Goal: Transaction & Acquisition: Download file/media

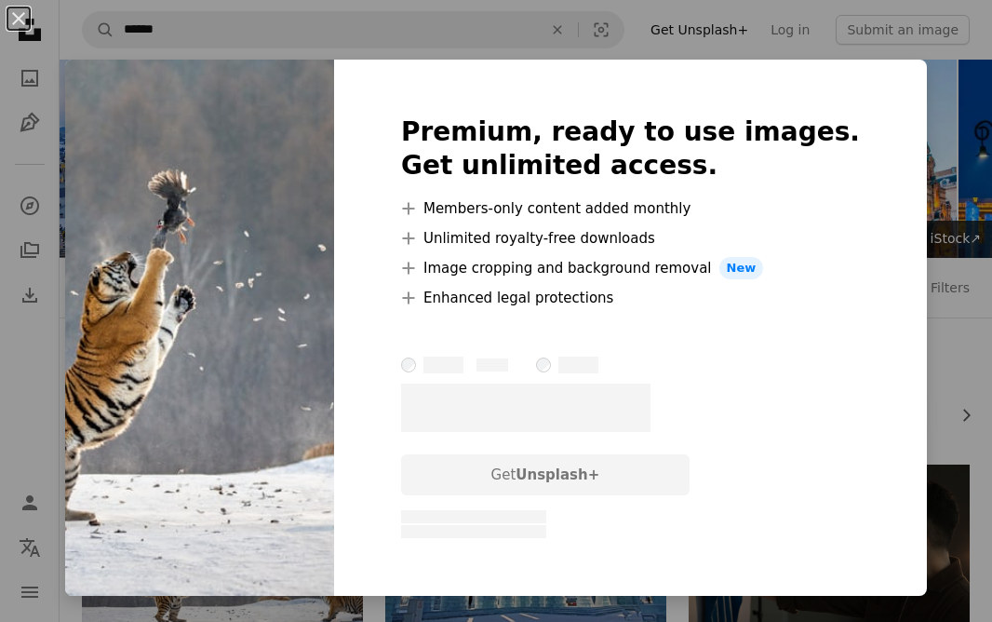
scroll to position [294, 0]
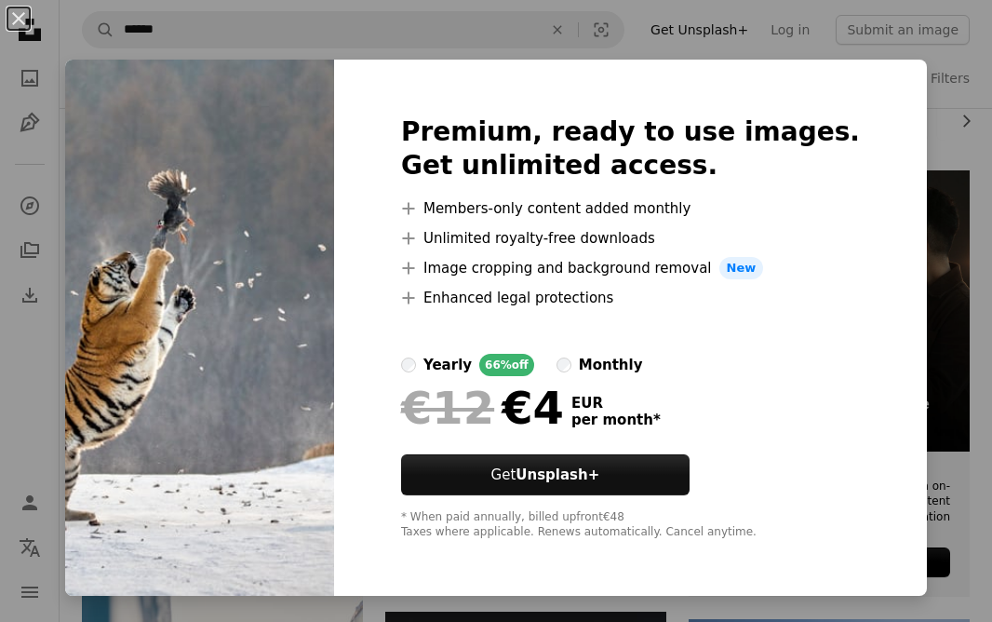
click at [973, 174] on div "An X shape Premium, ready to use images. Get unlimited access. A plus sign Memb…" at bounding box center [496, 311] width 992 height 622
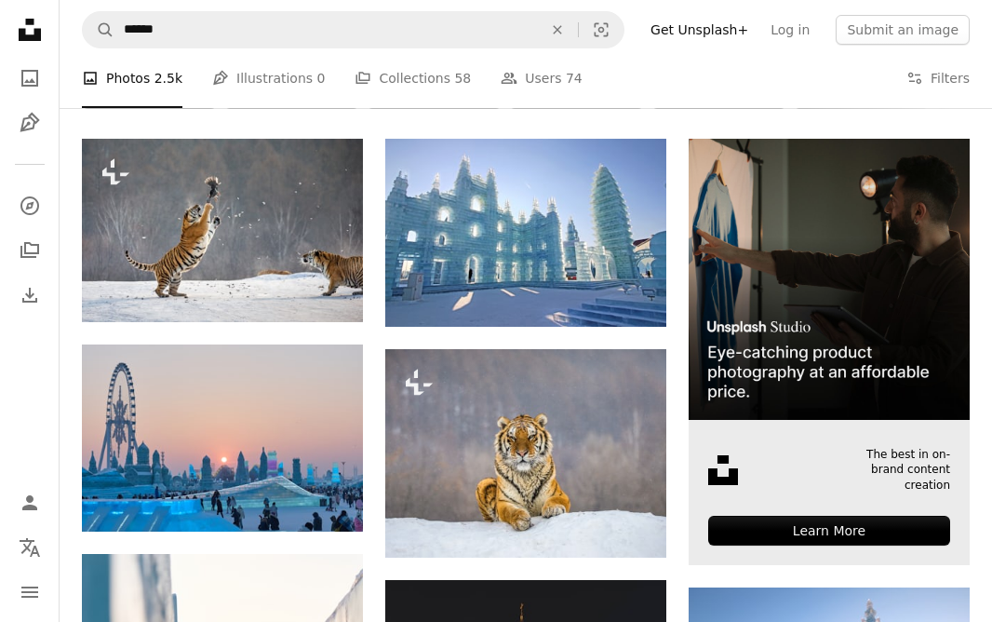
scroll to position [335, 0]
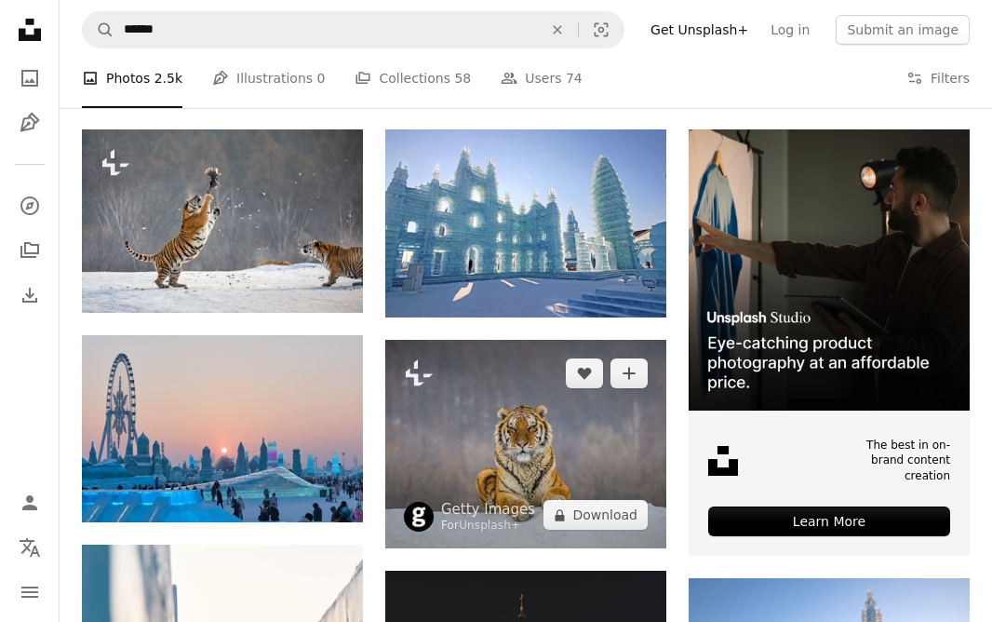
click at [556, 422] on img at bounding box center [525, 444] width 281 height 208
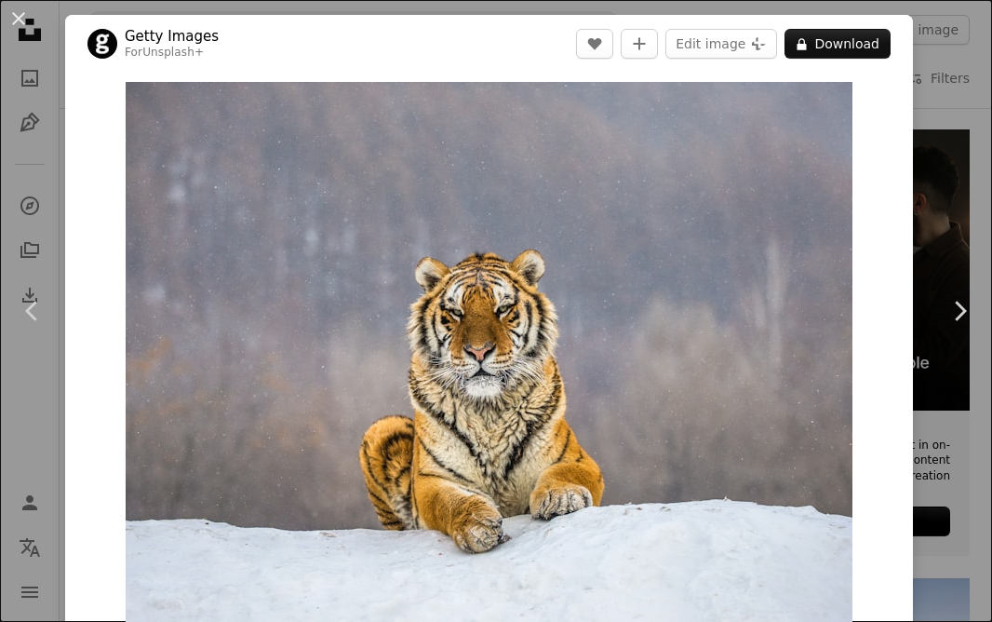
click at [952, 177] on div "An X shape Chevron left Chevron right Getty Images For Unsplash+ A heart A plus…" at bounding box center [496, 311] width 992 height 622
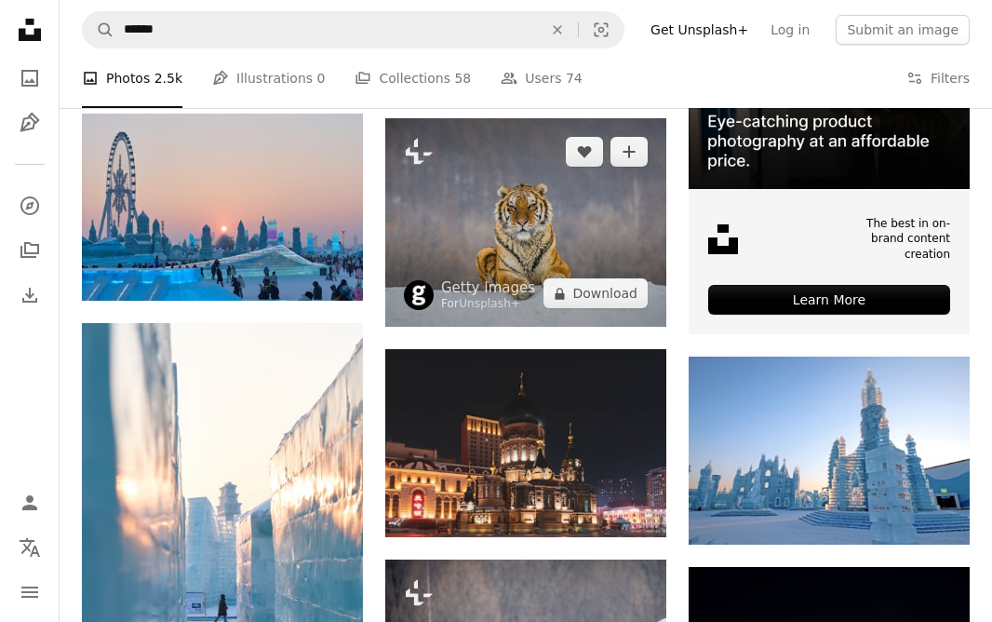
scroll to position [557, 0]
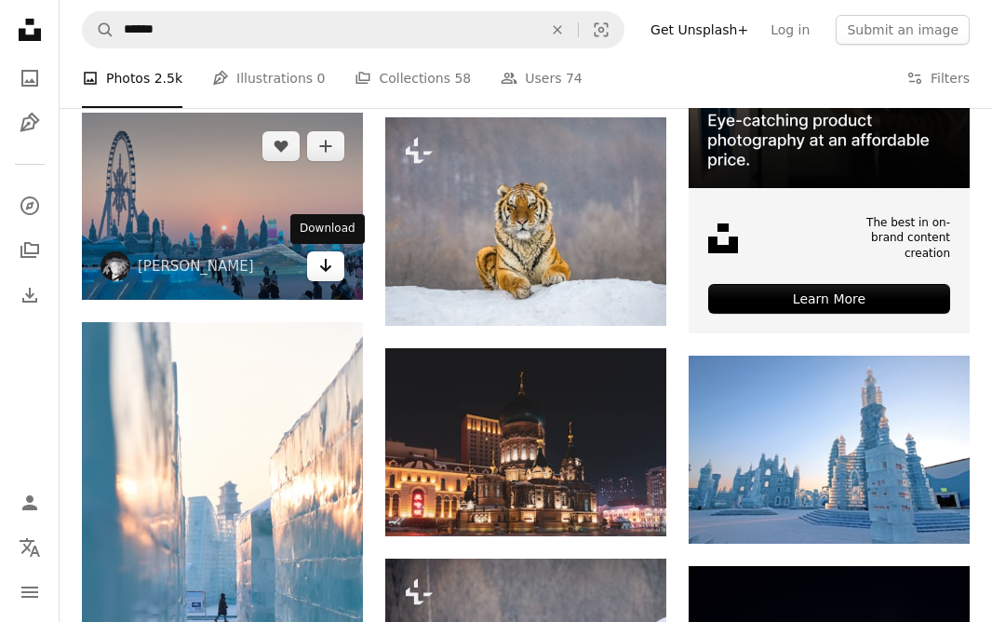
click at [313, 261] on link "Arrow pointing down" at bounding box center [325, 266] width 37 height 30
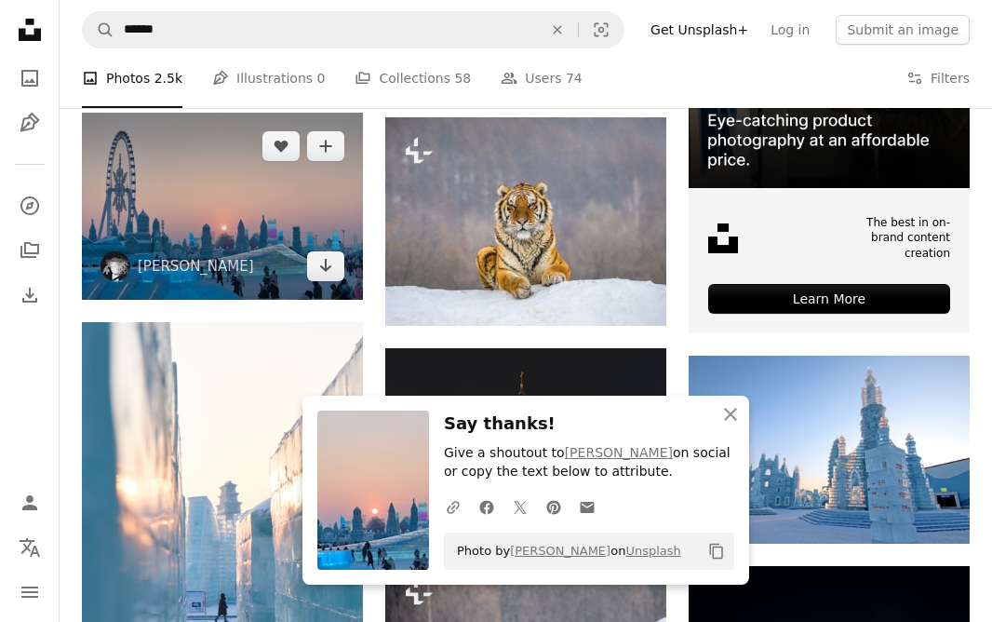
click at [305, 203] on img at bounding box center [222, 207] width 281 height 188
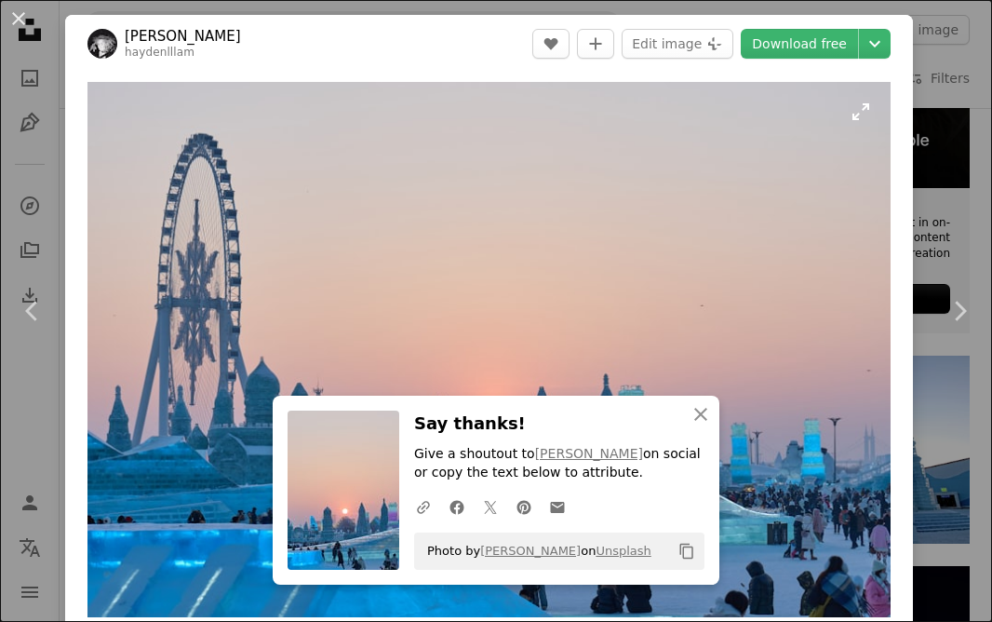
click at [538, 175] on img "Zoom in on this image" at bounding box center [488, 349] width 803 height 535
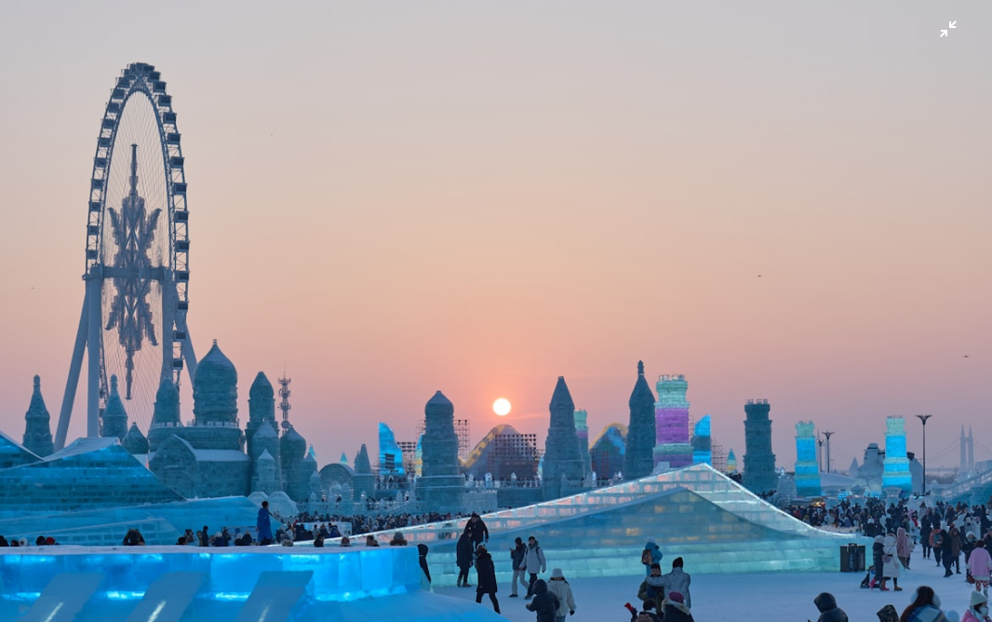
scroll to position [20, 0]
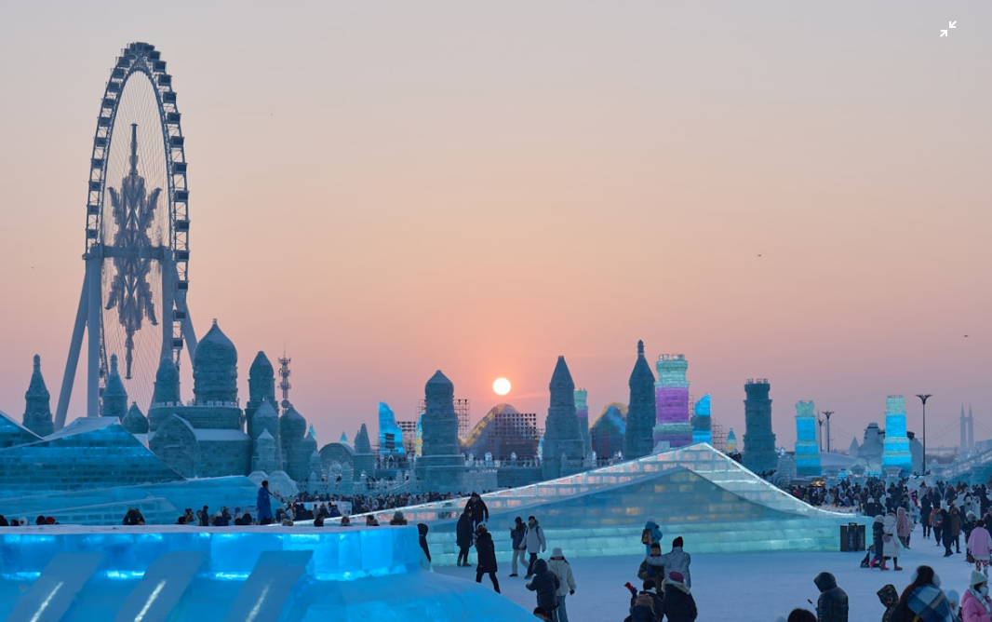
click at [950, 26] on img "Zoom out on this image" at bounding box center [496, 310] width 994 height 663
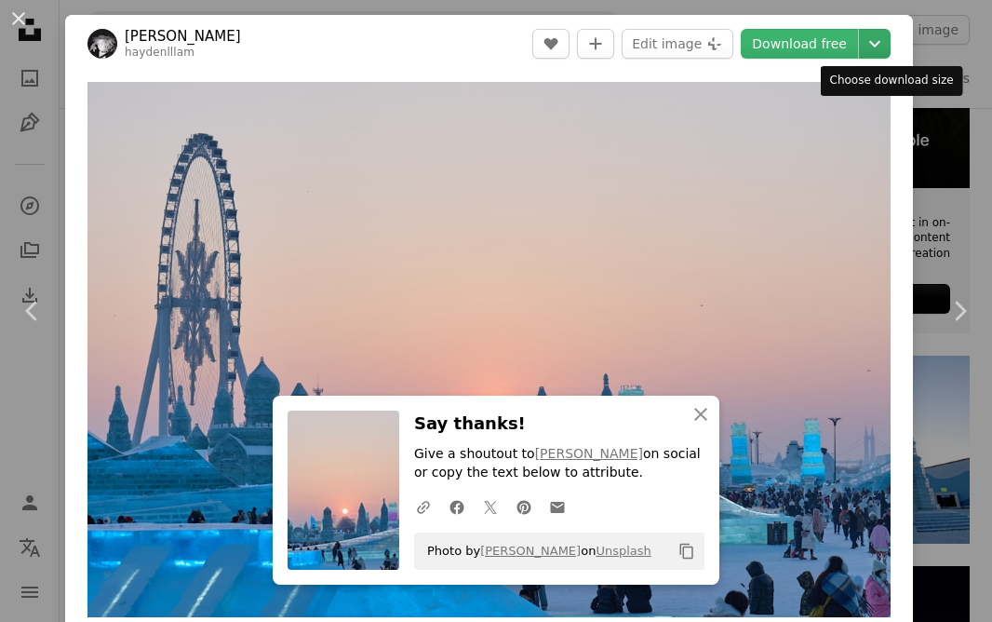
click at [890, 52] on icon "Chevron down" at bounding box center [875, 44] width 30 height 22
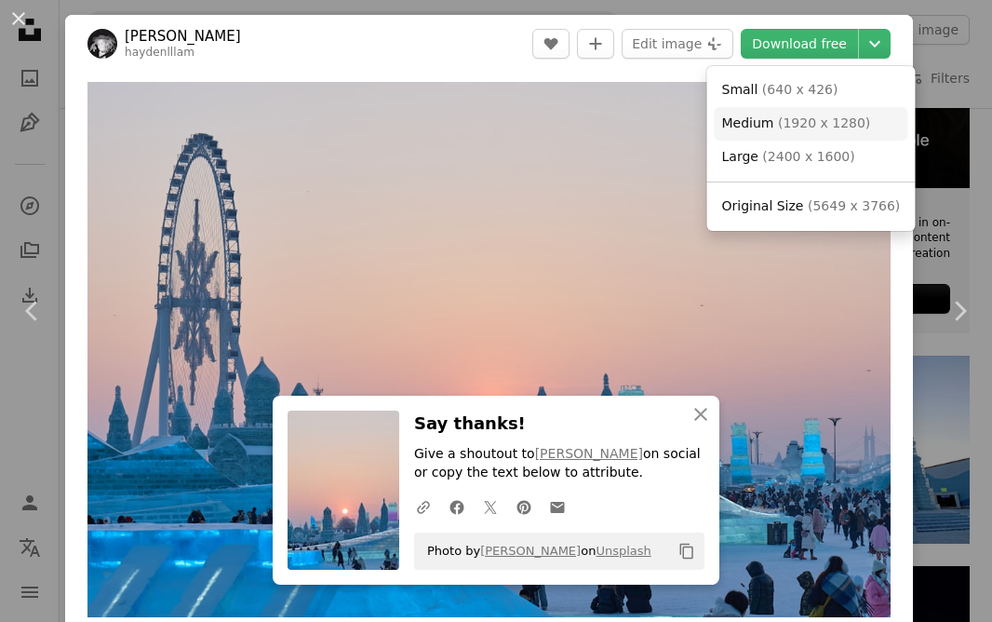
click at [871, 133] on link "Medium ( 1920 x 1280 )" at bounding box center [812, 124] width 194 height 34
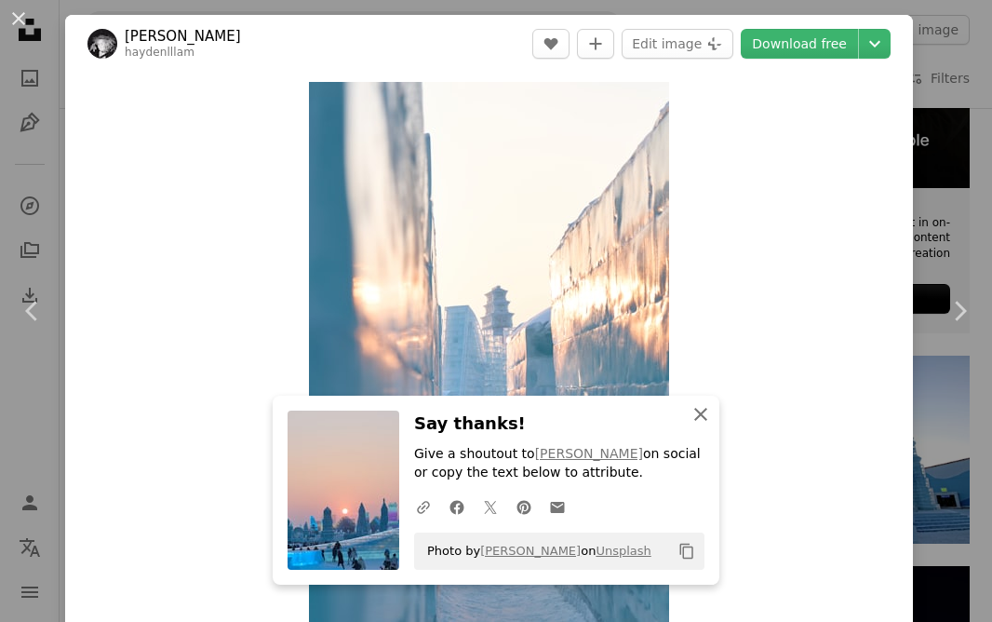
click at [698, 413] on icon "An X shape" at bounding box center [701, 414] width 22 height 22
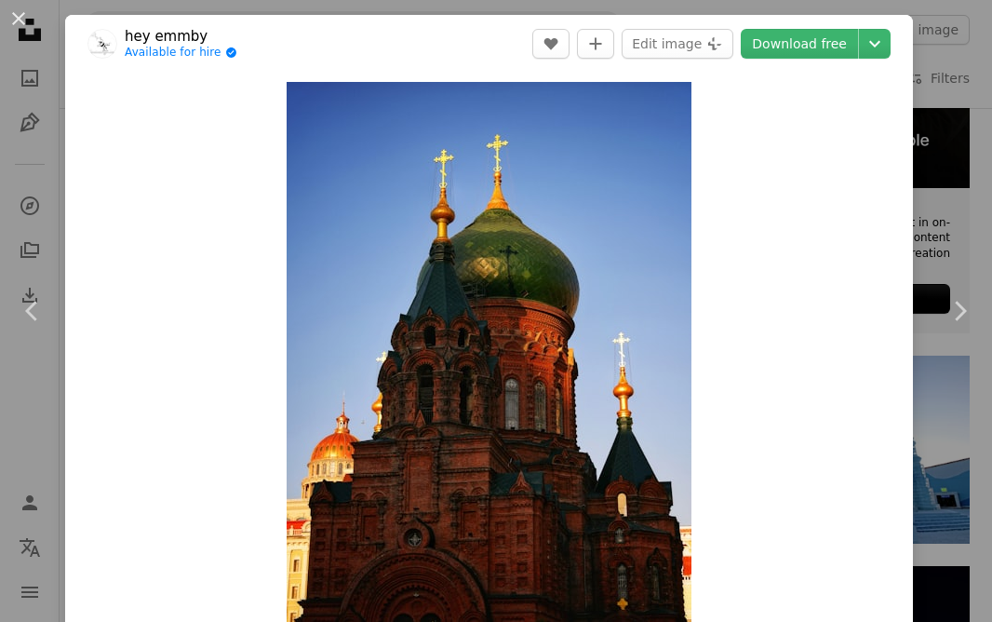
click at [983, 218] on div "An X shape Chevron left Chevron right hey emmby Available for hire A checkmark …" at bounding box center [496, 311] width 992 height 622
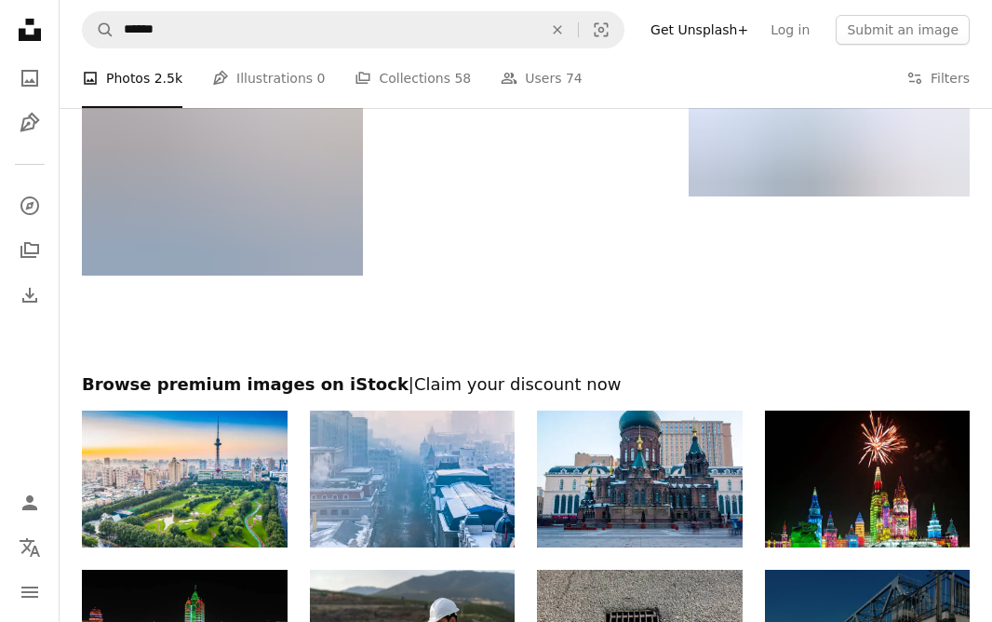
scroll to position [4968, 0]
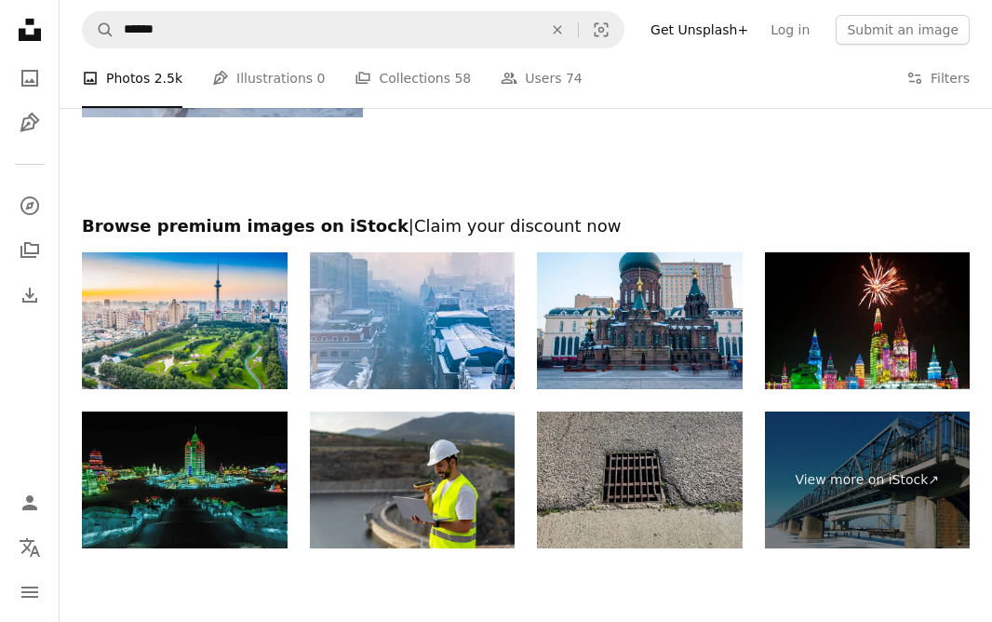
click at [249, 519] on img at bounding box center [185, 479] width 206 height 137
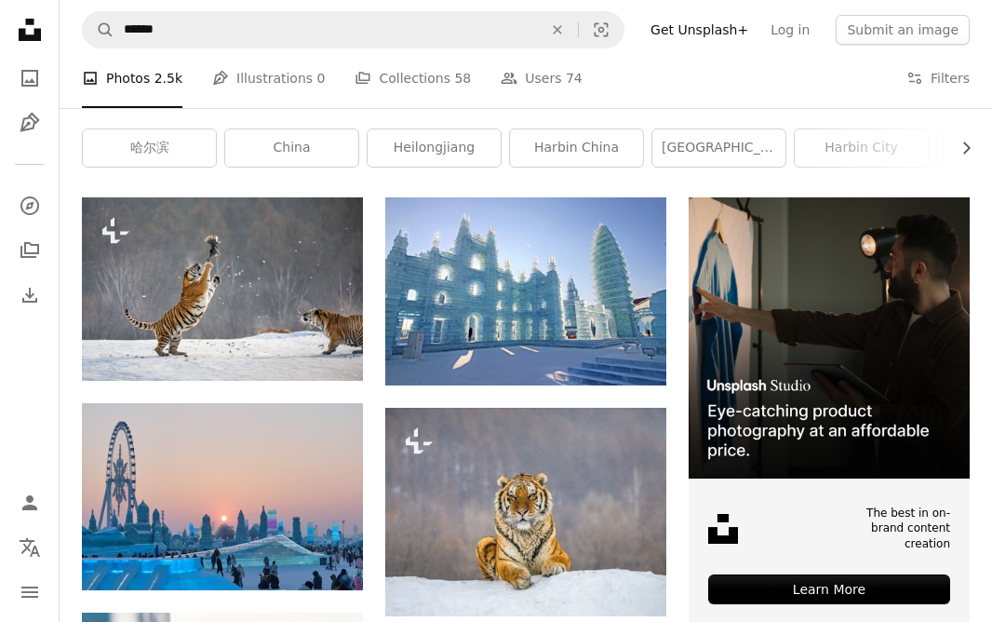
scroll to position [543, 0]
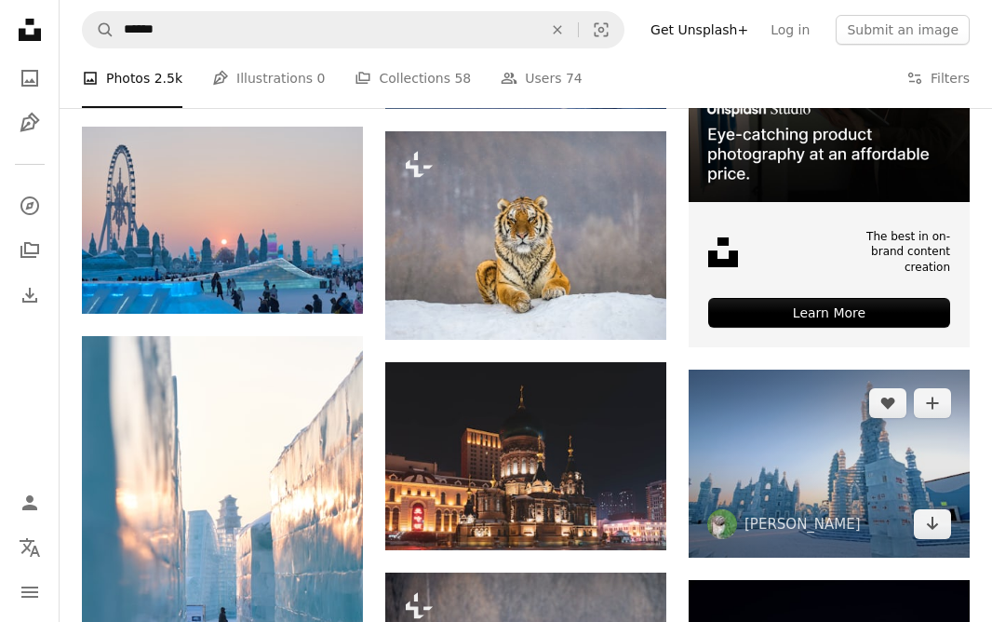
click at [863, 471] on img at bounding box center [829, 463] width 281 height 188
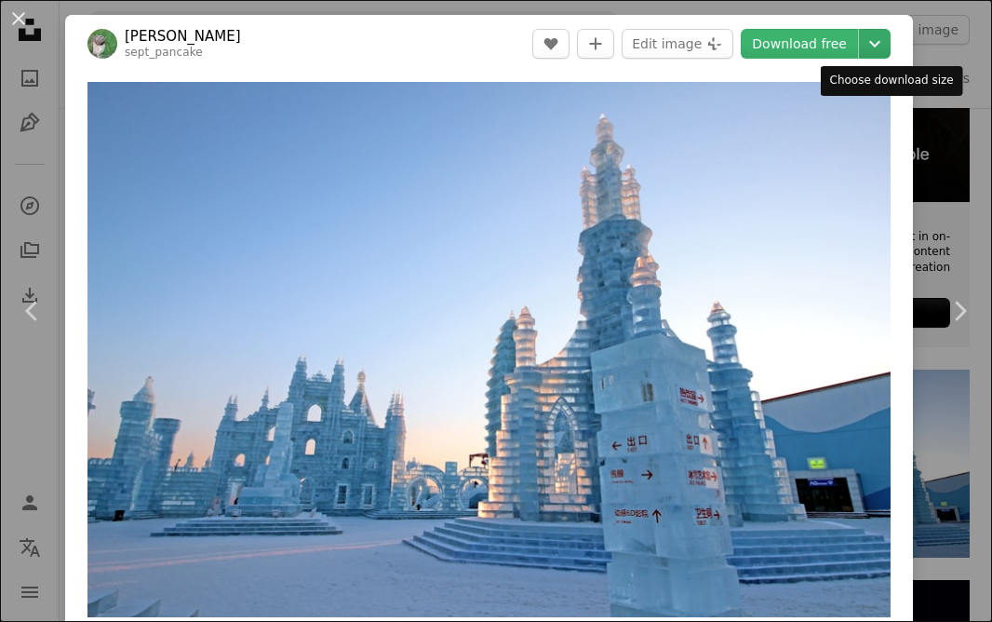
click at [880, 42] on icon "Choose download size" at bounding box center [874, 44] width 11 height 7
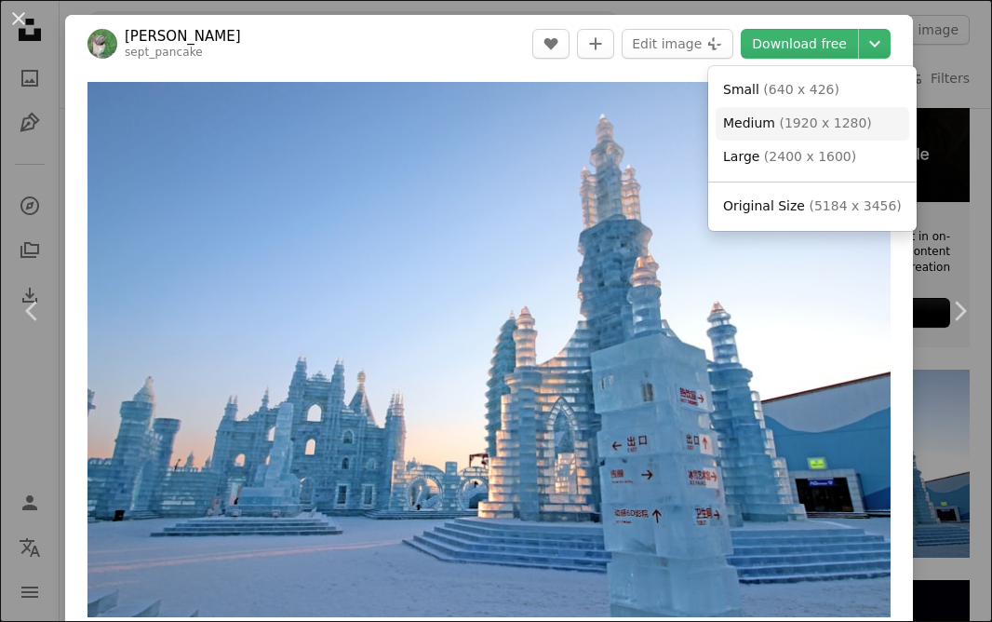
click at [846, 115] on span "( 1920 x 1280 )" at bounding box center [825, 122] width 92 height 15
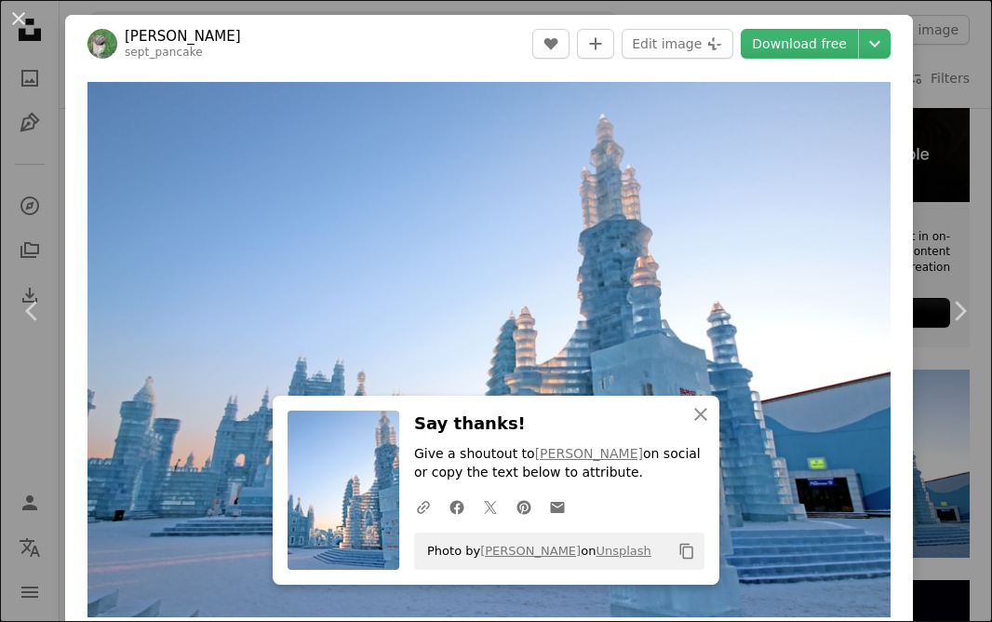
click at [21, 21] on button "An X shape" at bounding box center [18, 18] width 22 height 22
